Goal: Task Accomplishment & Management: Manage account settings

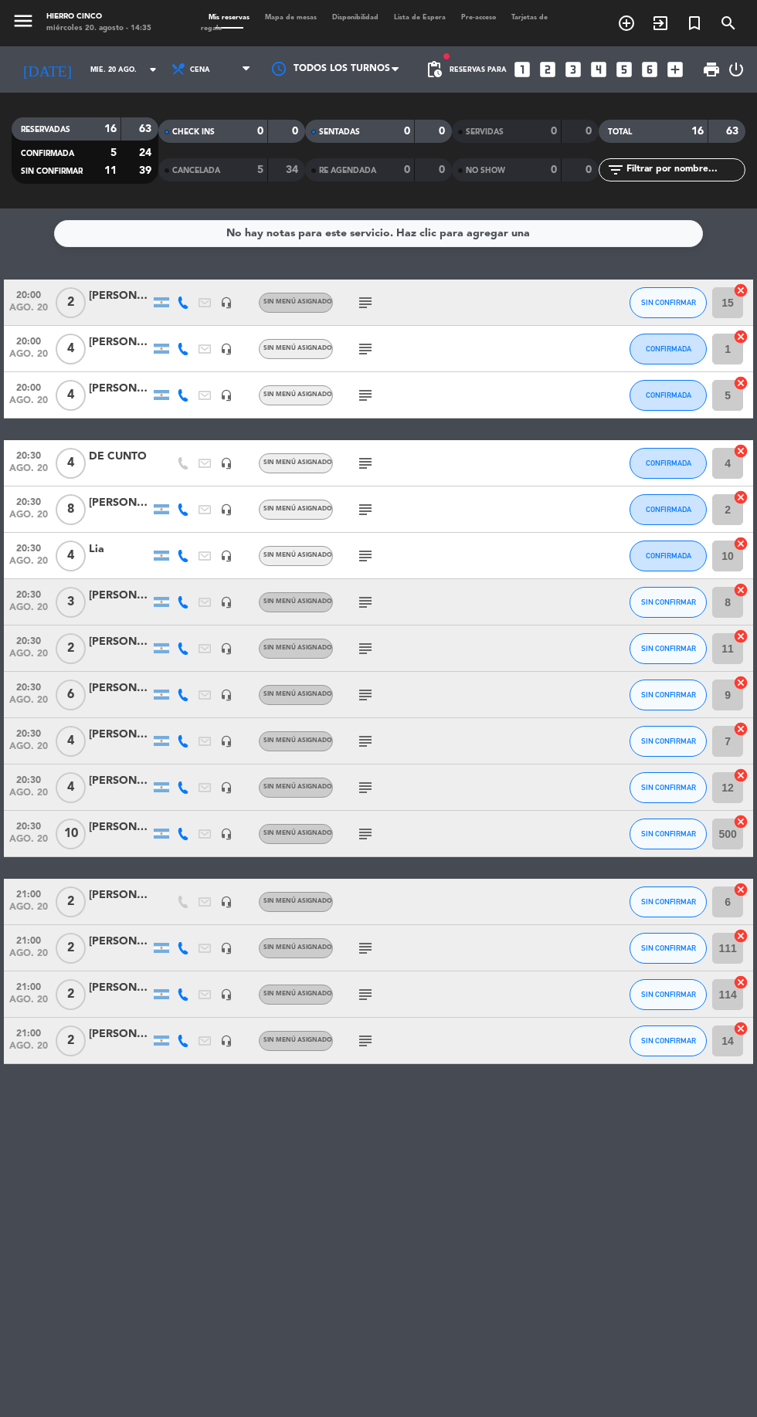
click at [366, 652] on icon "subject" at bounding box center [365, 649] width 19 height 19
click at [363, 698] on icon "subject" at bounding box center [365, 695] width 19 height 19
click at [182, 697] on icon at bounding box center [183, 695] width 12 height 12
click at [664, 780] on button "SIN CONFIRMAR" at bounding box center [668, 787] width 77 height 31
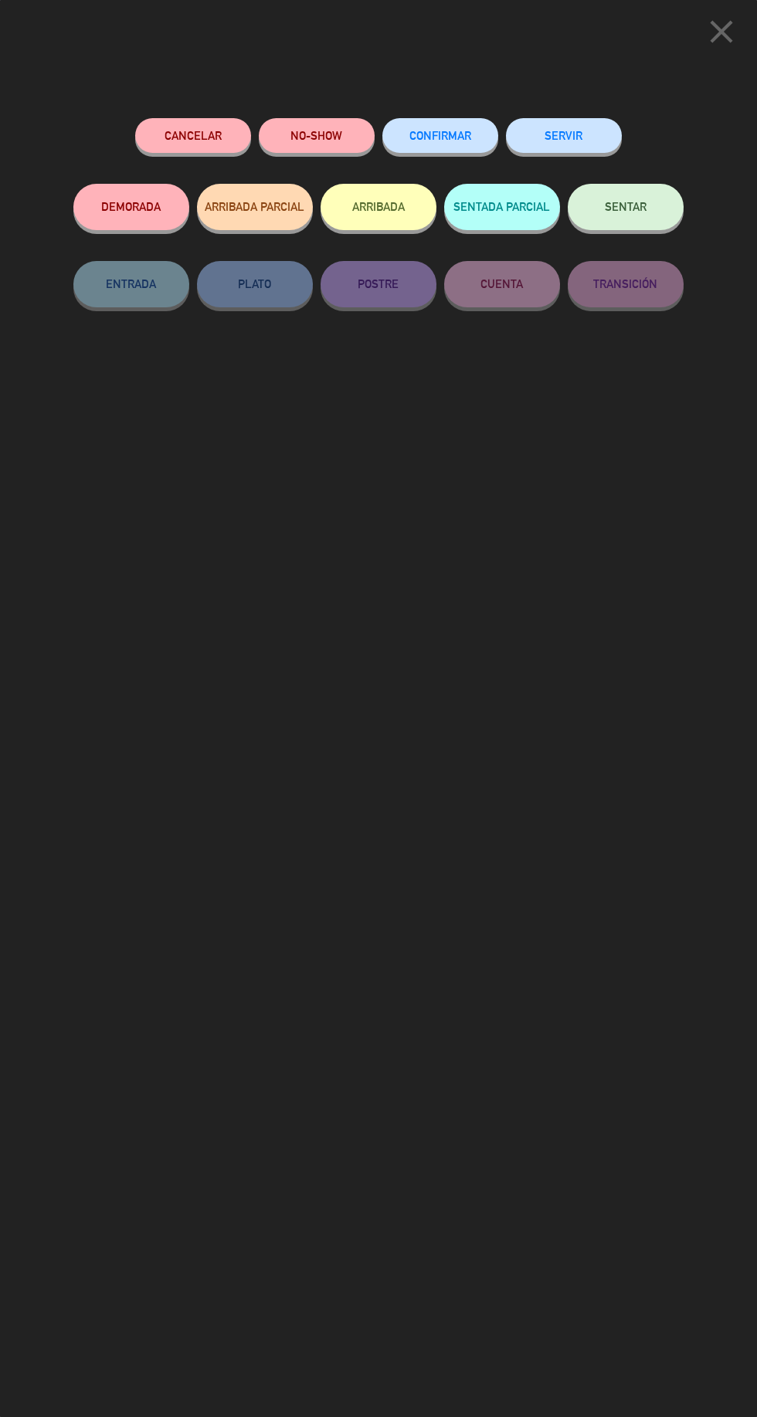
click at [731, 47] on icon "close" at bounding box center [721, 31] width 39 height 39
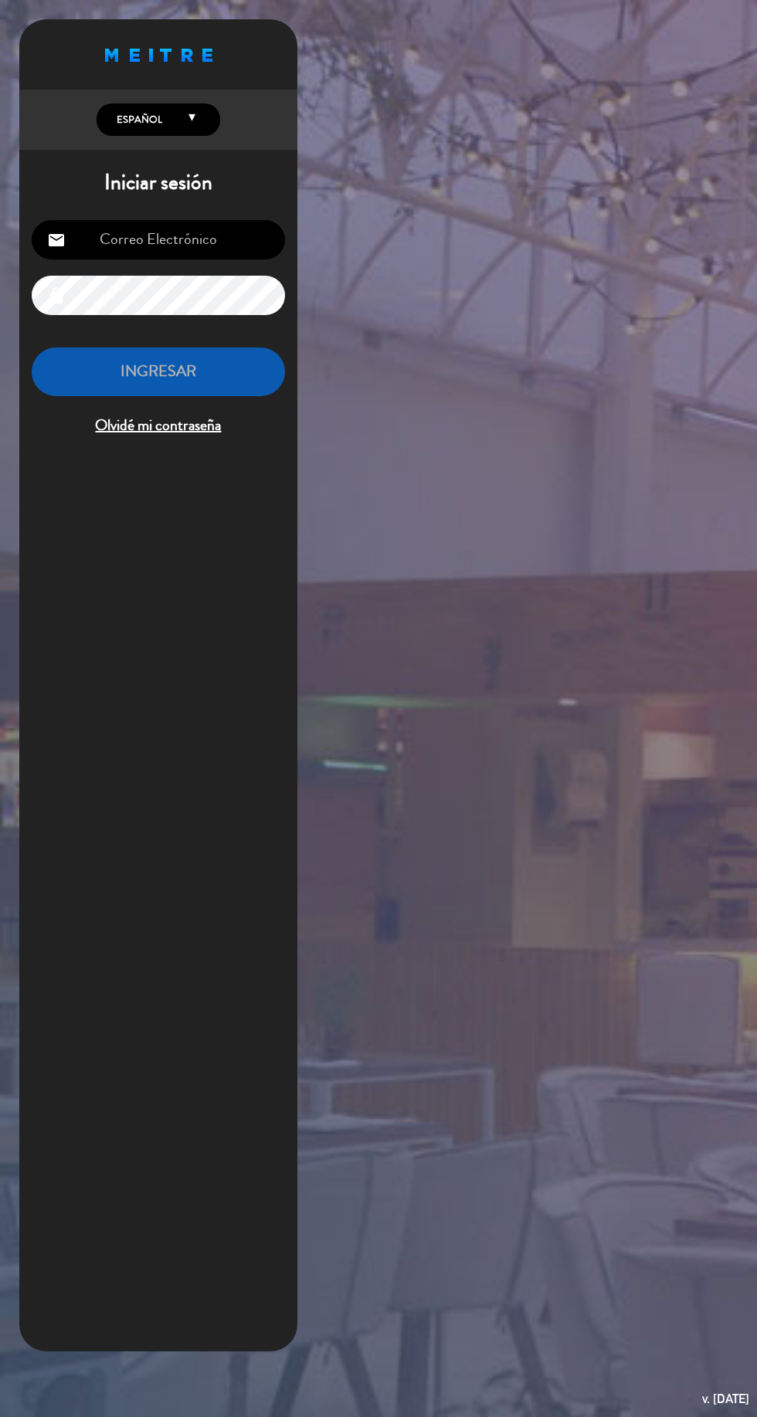
click at [212, 238] on input "email" at bounding box center [158, 239] width 253 height 39
type input "[EMAIL_ADDRESS][DOMAIN_NAME]"
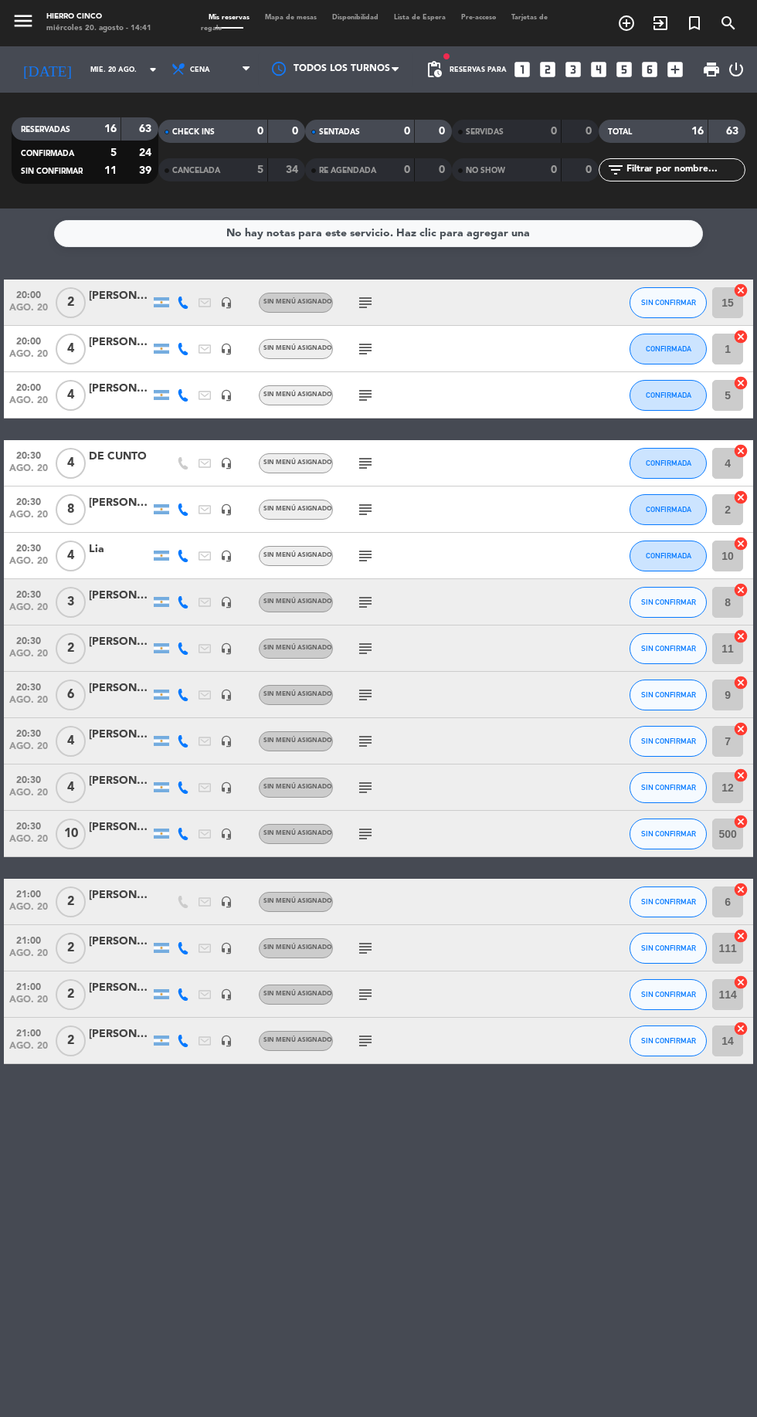
click at [370, 787] on icon "subject" at bounding box center [365, 788] width 19 height 19
click at [114, 691] on div "[PERSON_NAME]" at bounding box center [120, 689] width 62 height 18
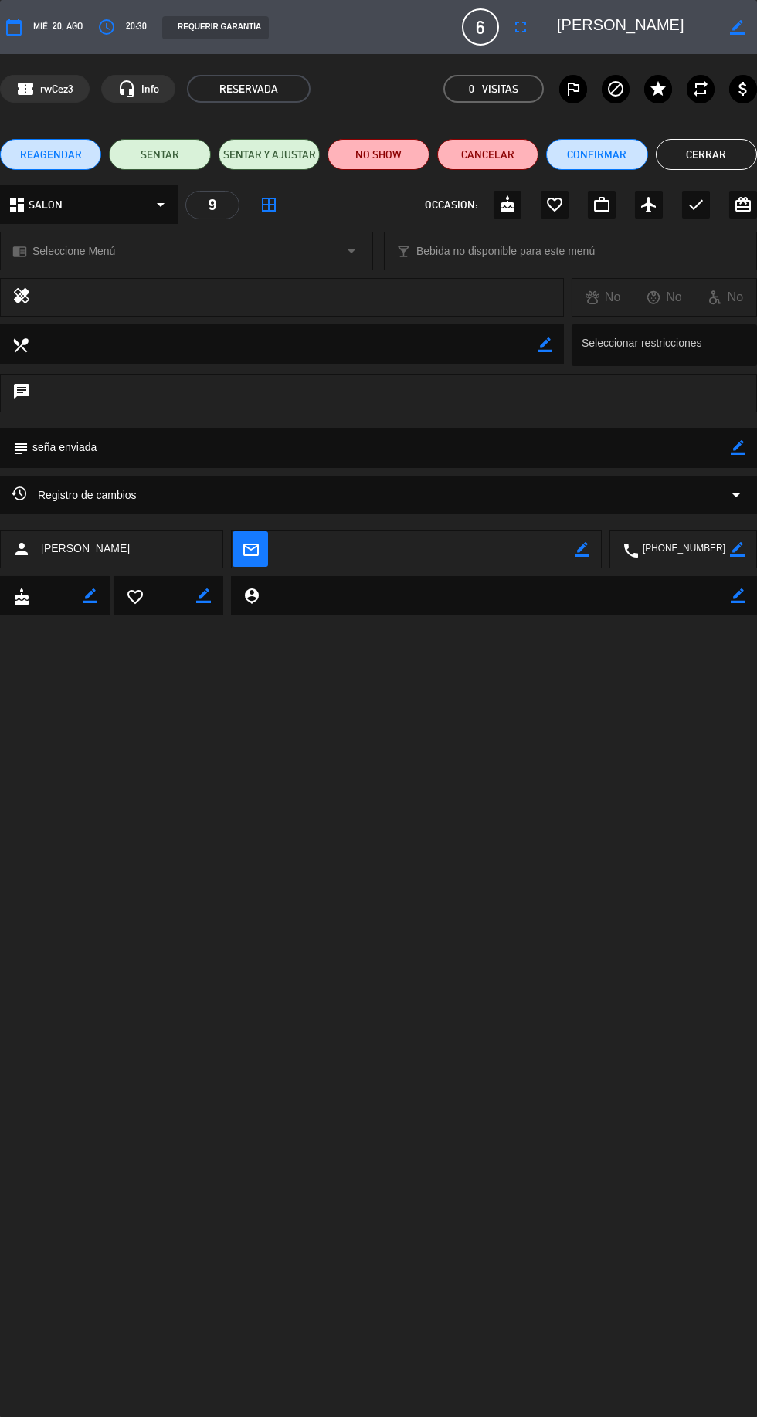
click at [530, 26] on icon "fullscreen" at bounding box center [520, 27] width 19 height 19
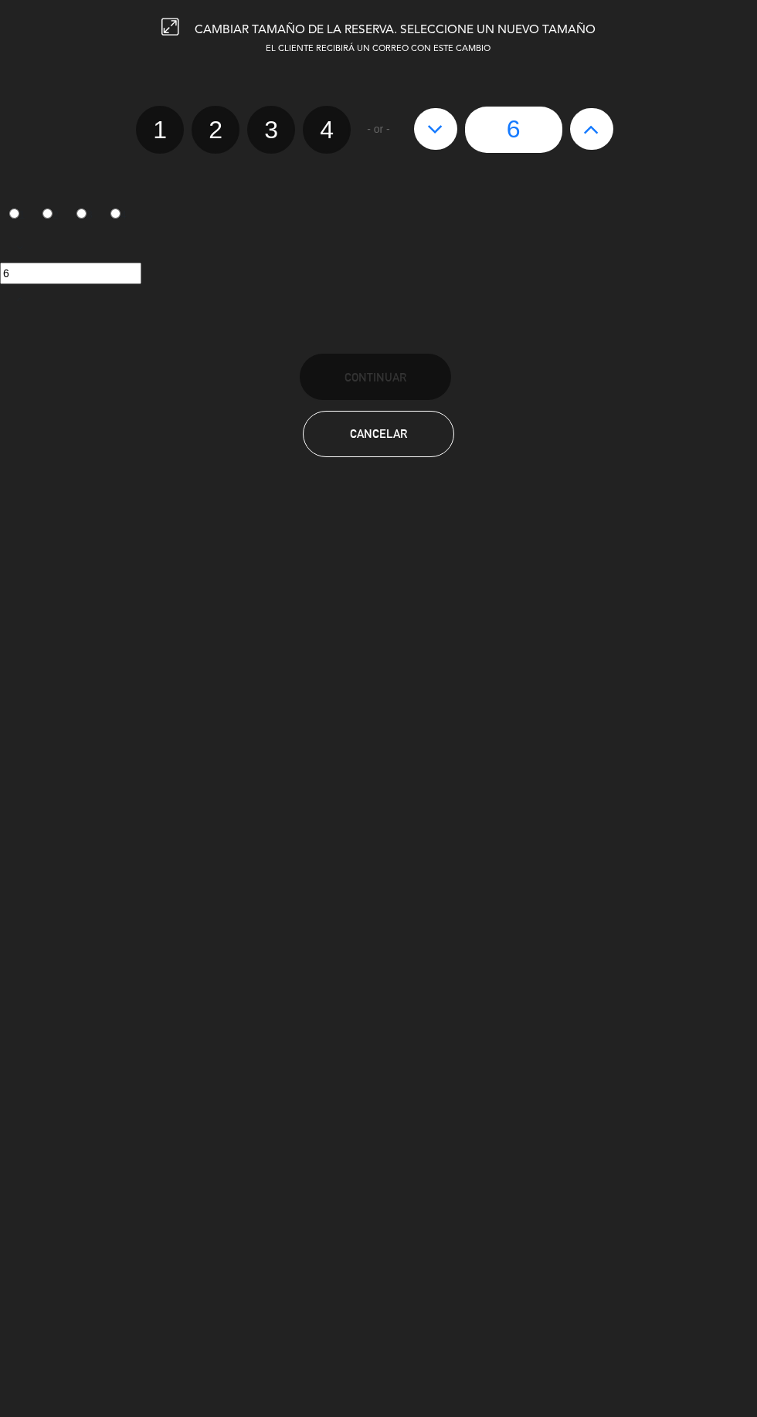
click at [434, 127] on icon at bounding box center [435, 129] width 16 height 25
type input "5"
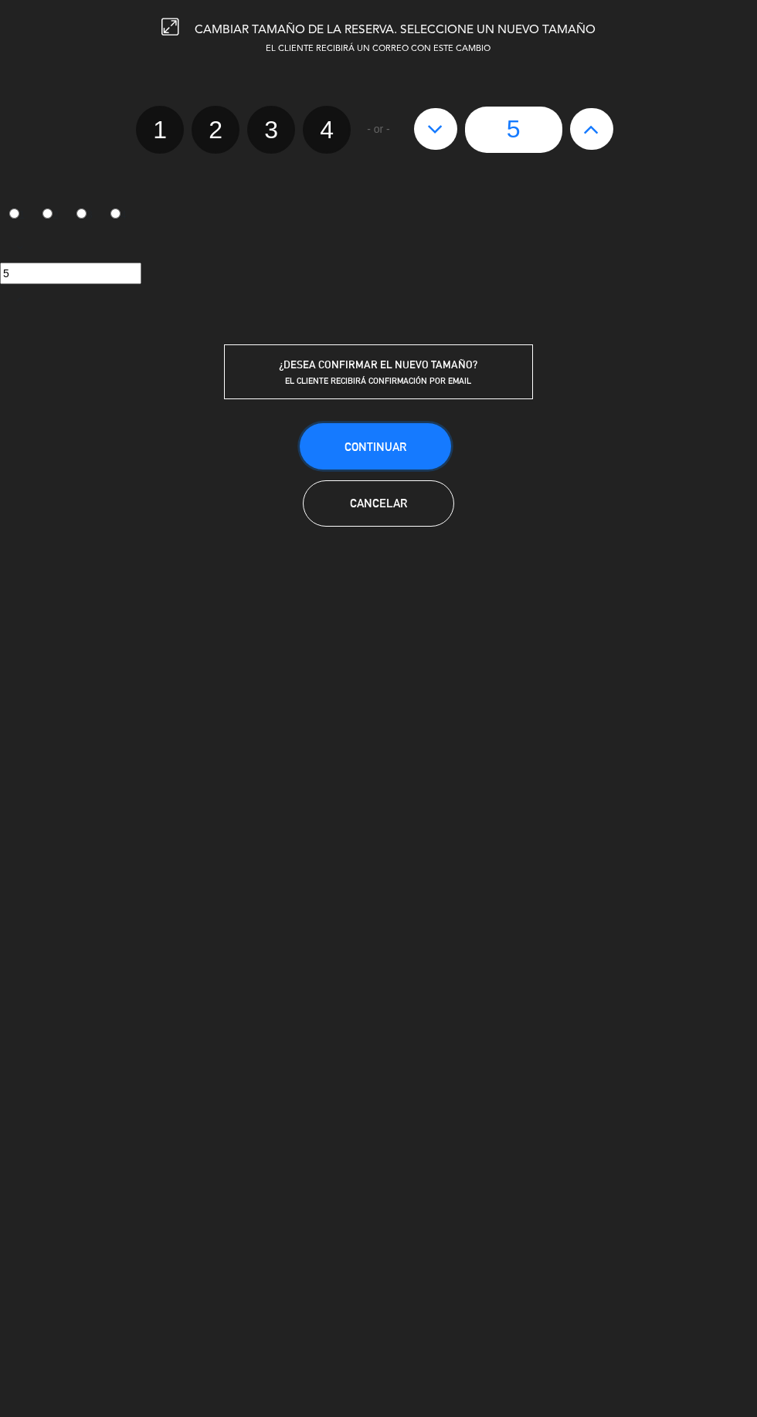
click at [423, 439] on button "Continuar" at bounding box center [375, 446] width 151 height 46
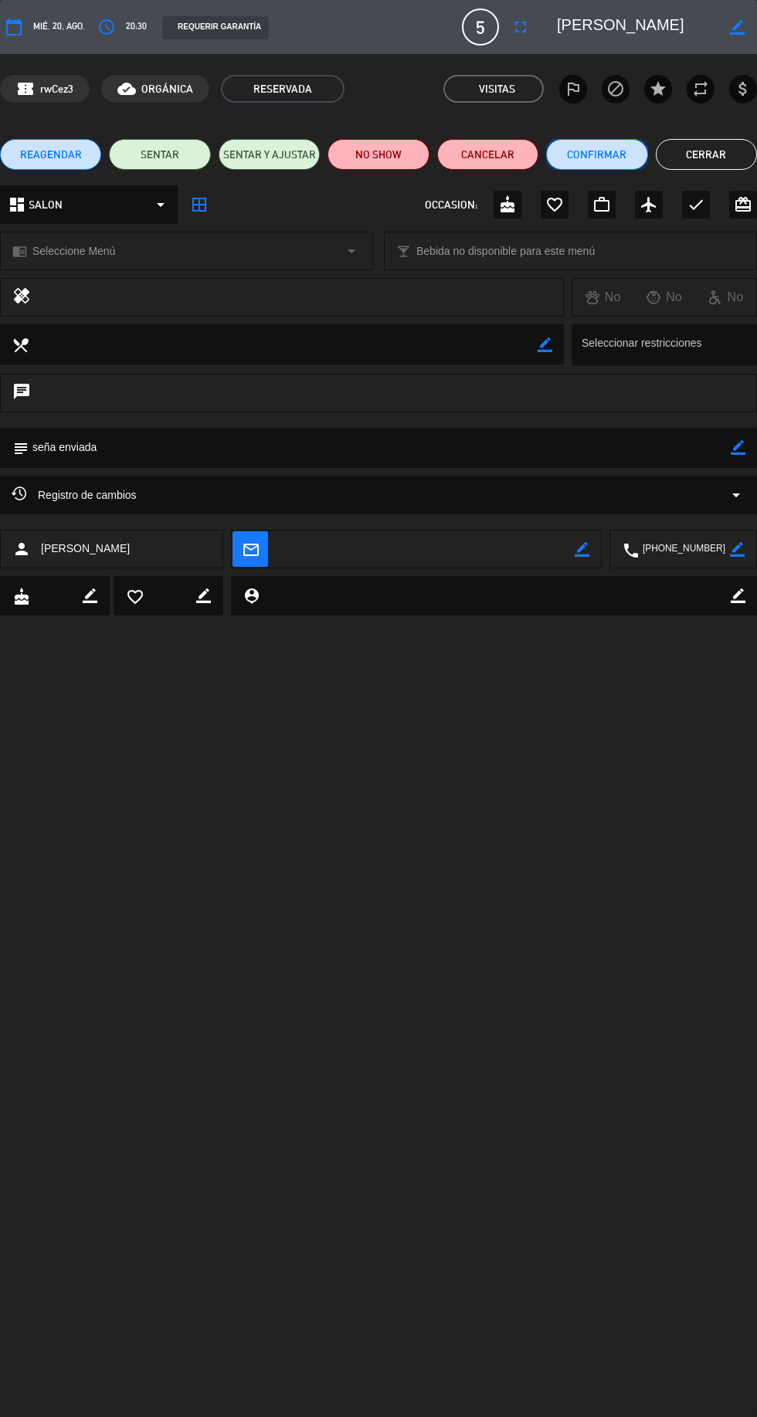
click at [613, 157] on button "Confirmar" at bounding box center [596, 154] width 101 height 31
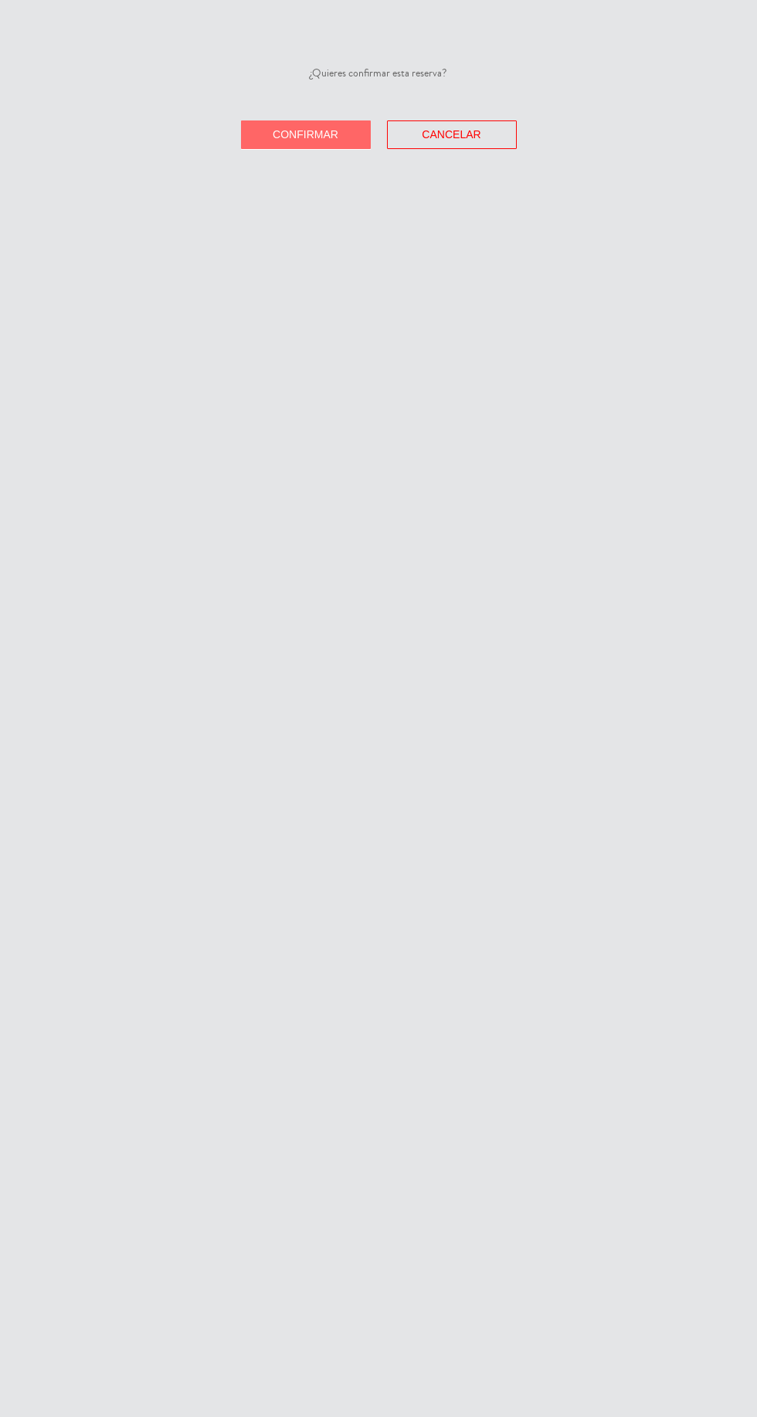
click at [311, 134] on span "Confirmar" at bounding box center [306, 134] width 66 height 12
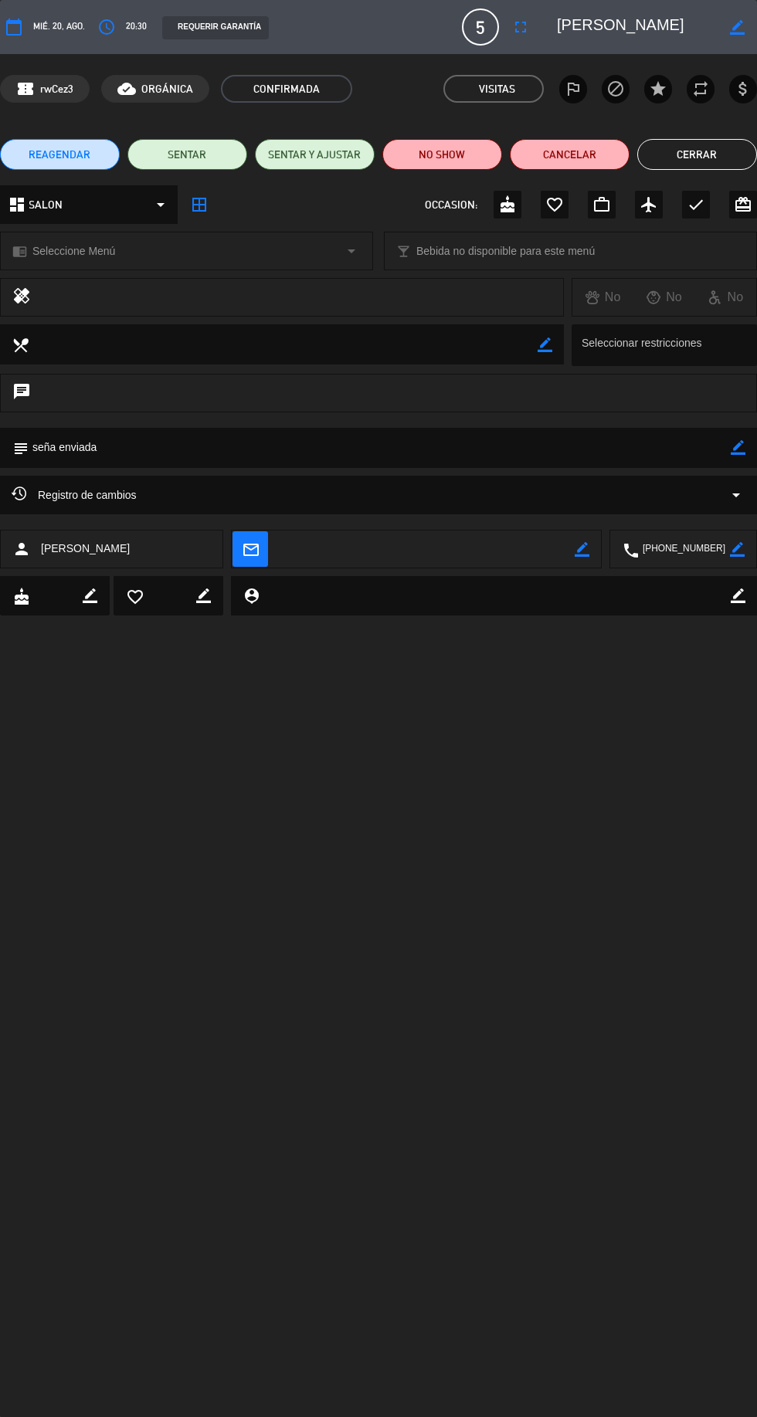
click at [700, 154] on button "Cerrar" at bounding box center [697, 154] width 120 height 31
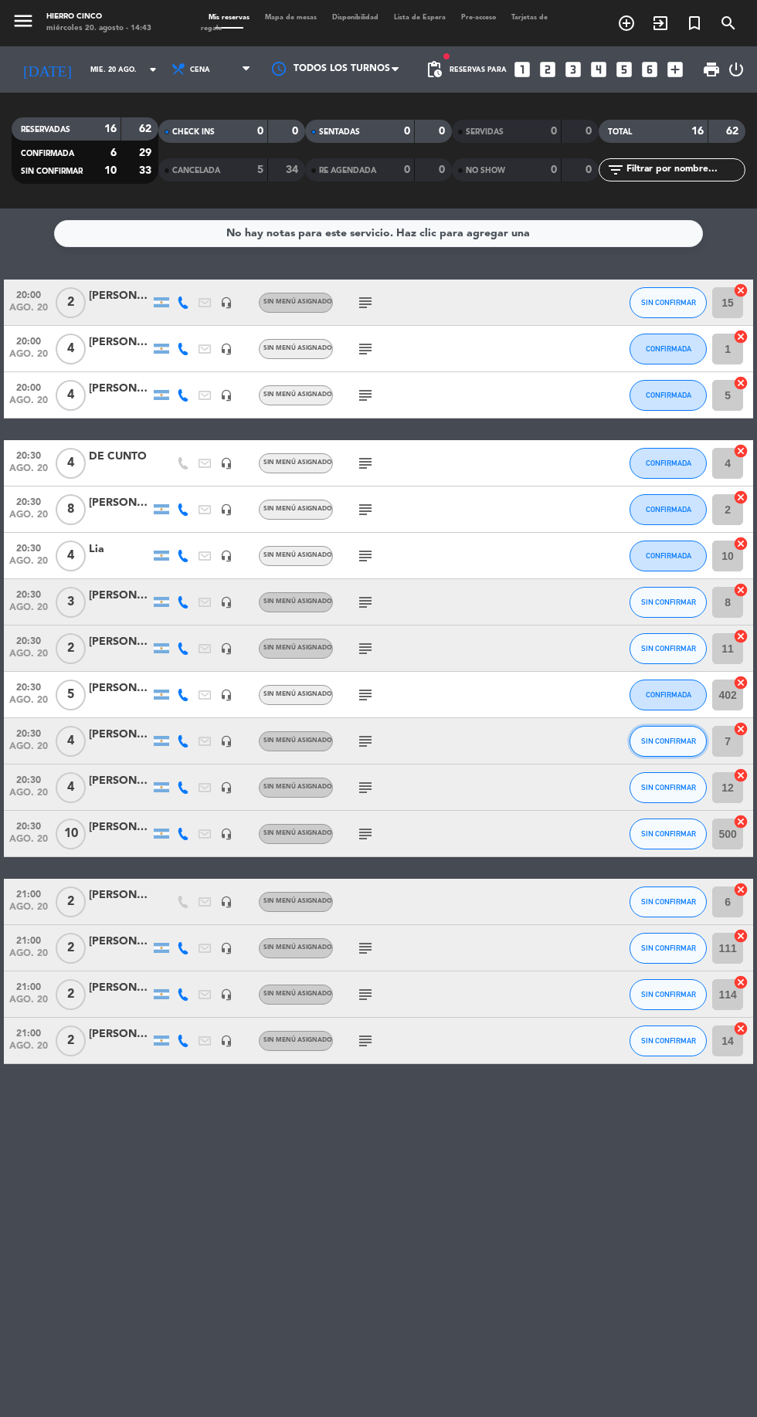
click at [670, 742] on span "SIN CONFIRMAR" at bounding box center [668, 741] width 55 height 8
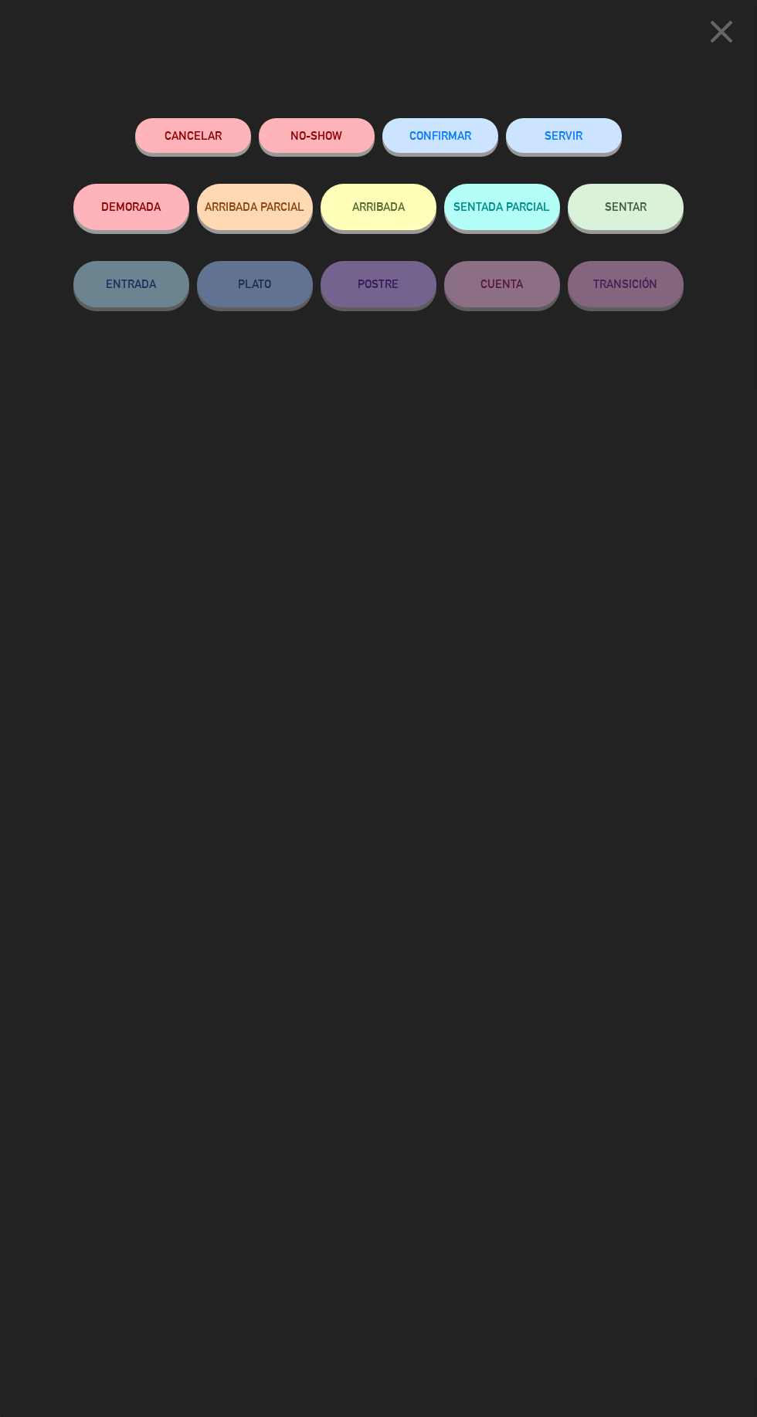
click at [426, 141] on span "CONFIRMAR" at bounding box center [440, 135] width 62 height 13
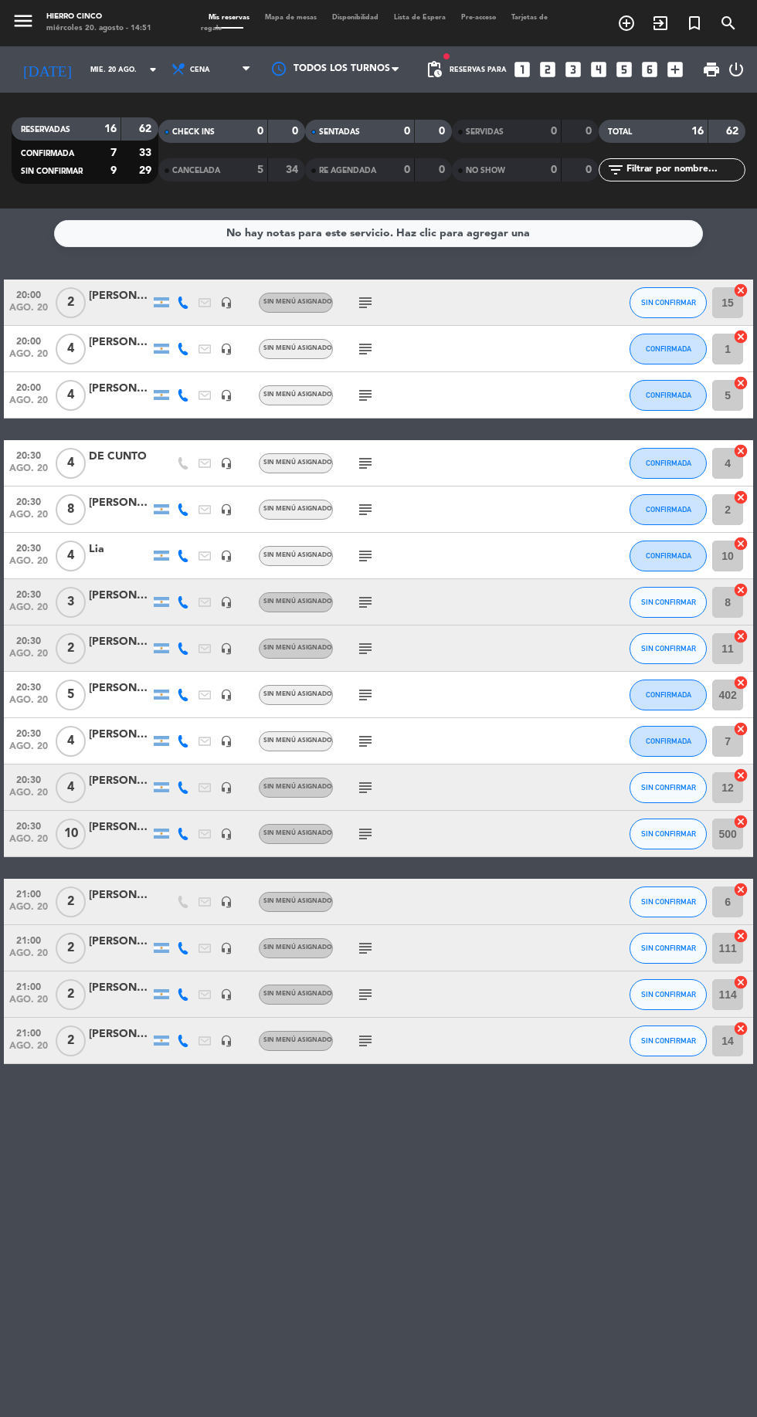
scroll to position [87, 0]
click at [688, 772] on button "SIN CONFIRMAR" at bounding box center [668, 787] width 77 height 31
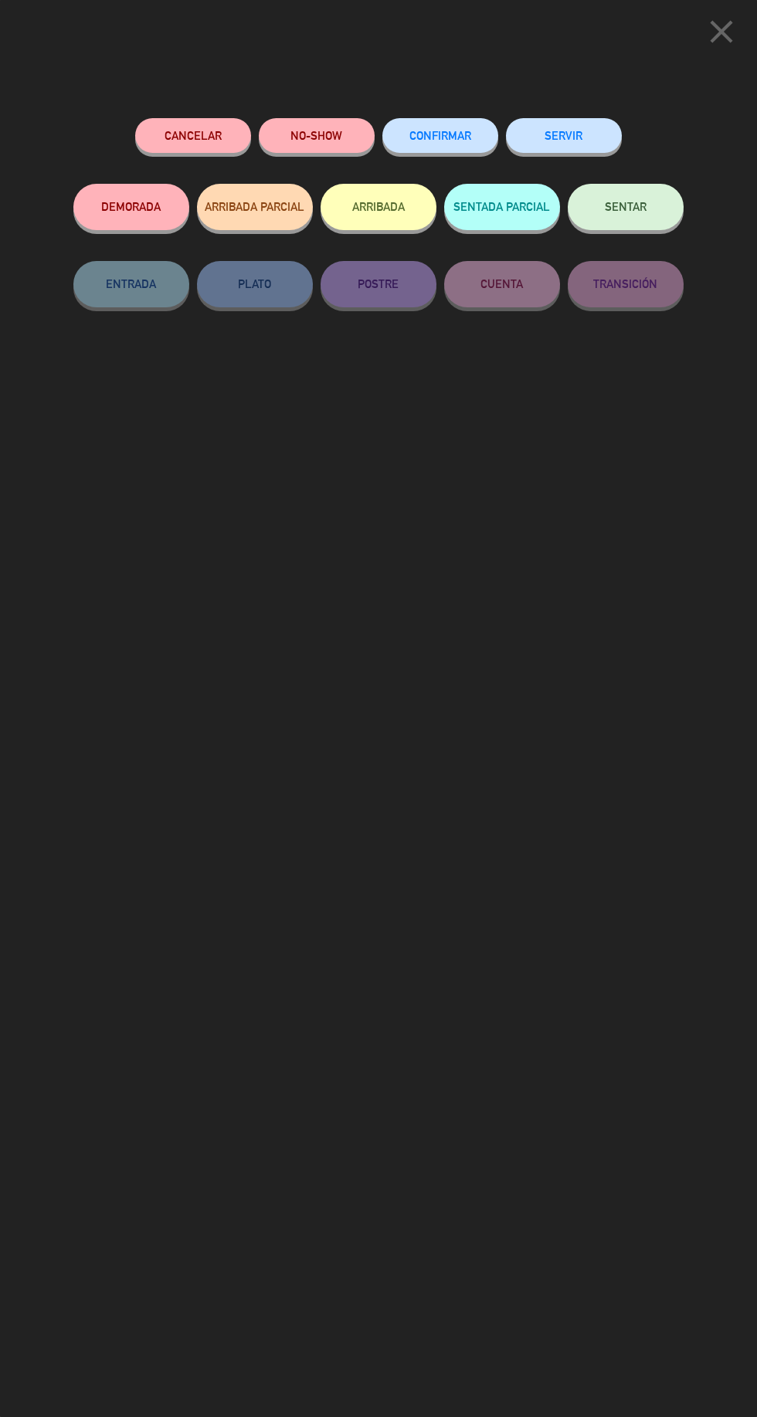
click at [439, 137] on span "CONFIRMAR" at bounding box center [440, 135] width 62 height 13
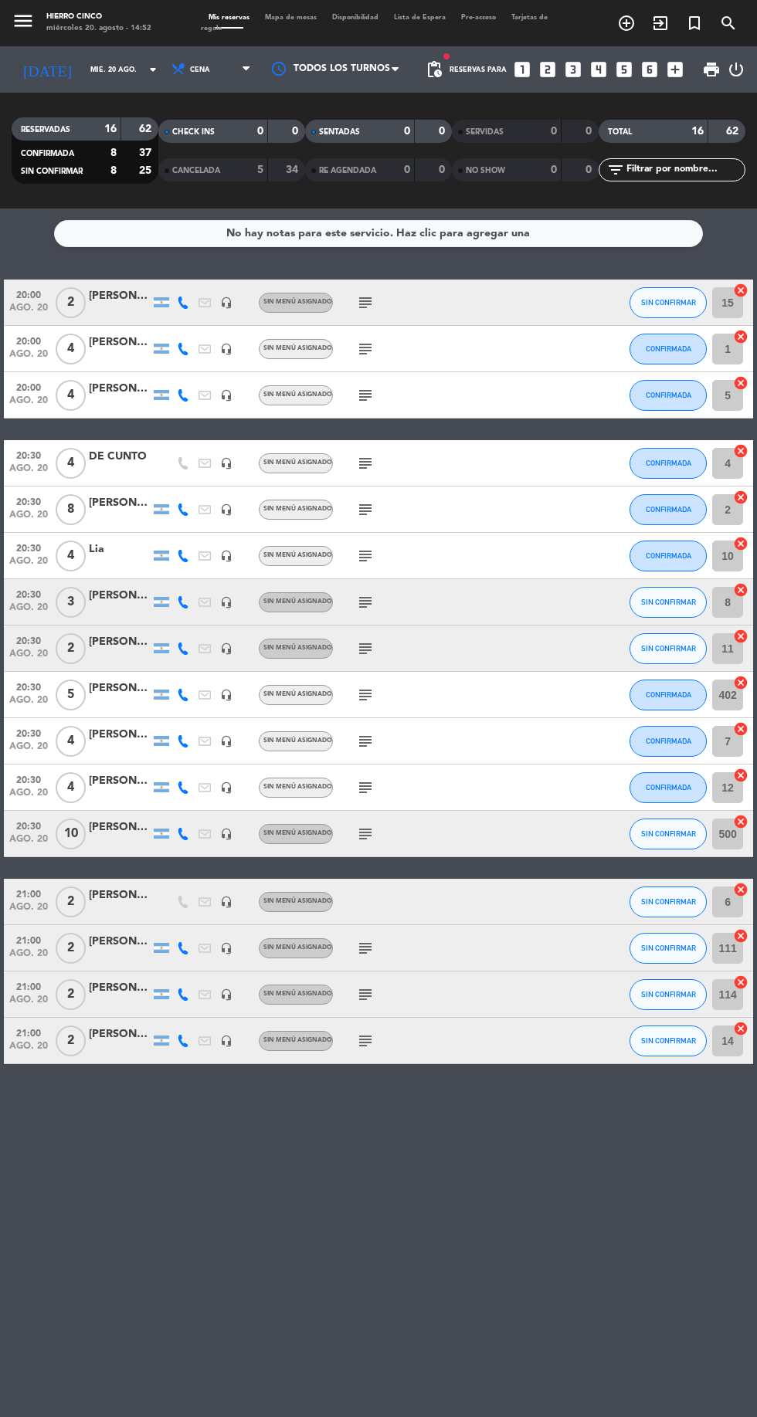
click at [111, 819] on div "[PERSON_NAME]" at bounding box center [120, 828] width 62 height 18
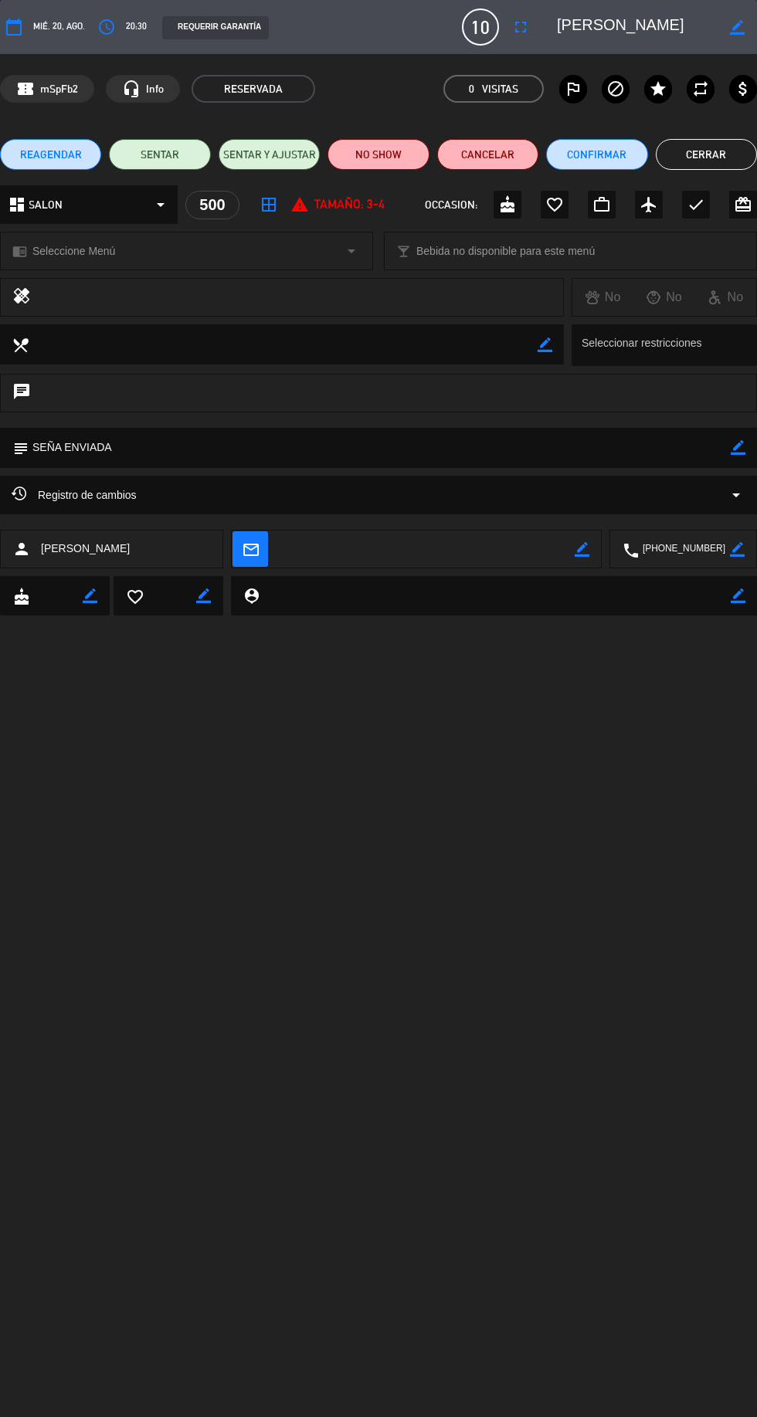
scroll to position [14, 0]
